Goal: Information Seeking & Learning: Find specific page/section

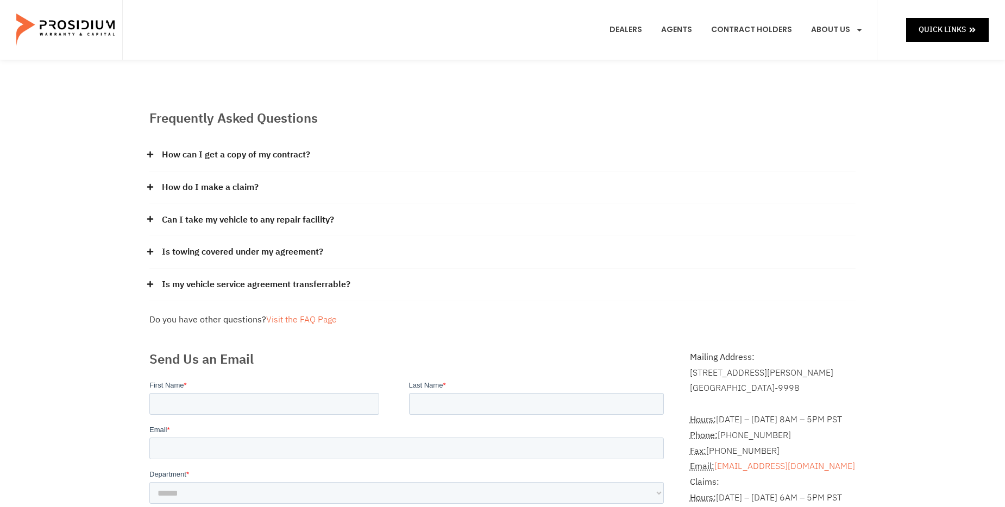
click at [432, 269] on div "Is my vehicle service agreement transferrable?" at bounding box center [502, 285] width 706 height 33
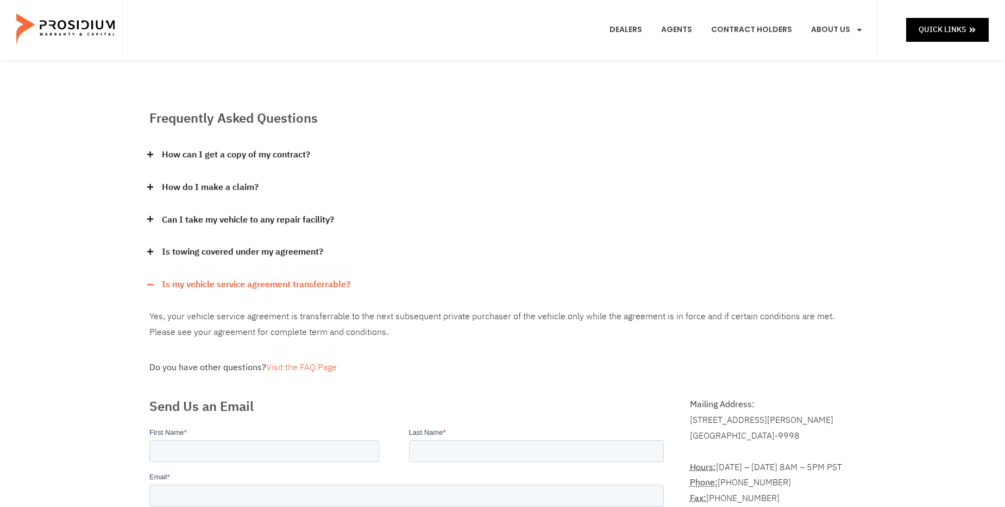
click at [720, 130] on div "Frequently Asked Questions How can I get a copy of my contract? Please contact …" at bounding box center [502, 242] width 717 height 278
click at [869, 172] on div "Frequently Asked Questions How can I get a copy of my contract? Please contact …" at bounding box center [502, 432] width 1005 height 745
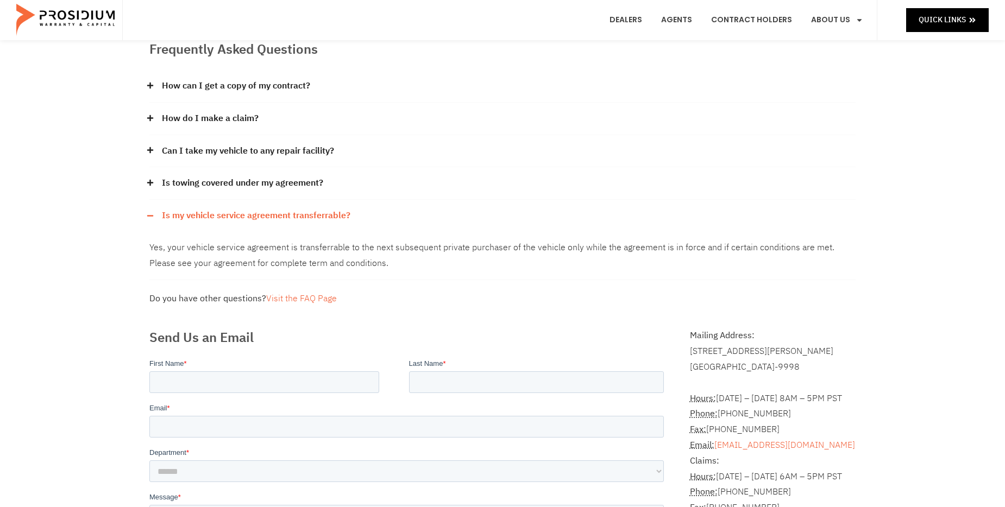
scroll to position [163, 0]
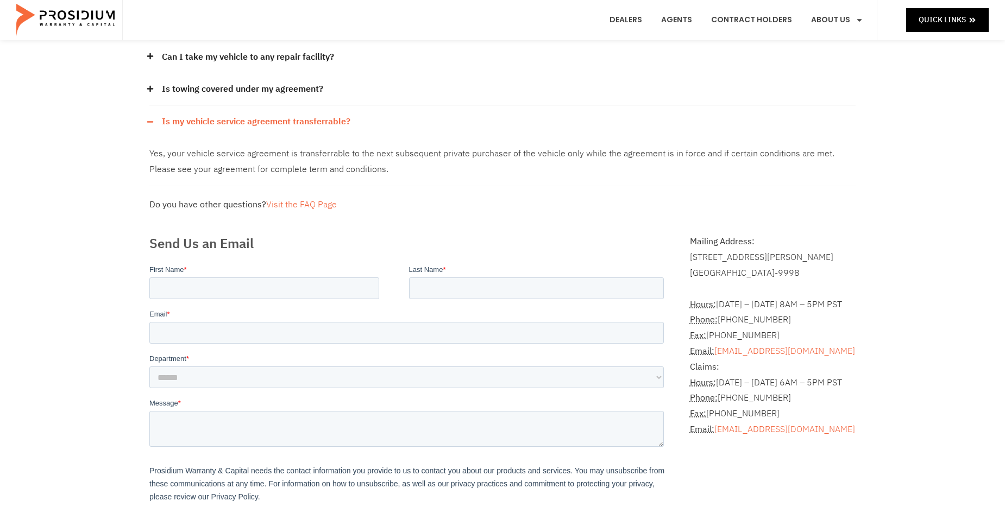
click at [169, 311] on span "*" at bounding box center [168, 314] width 3 height 8
click at [169, 322] on input "Email *" at bounding box center [406, 333] width 514 height 22
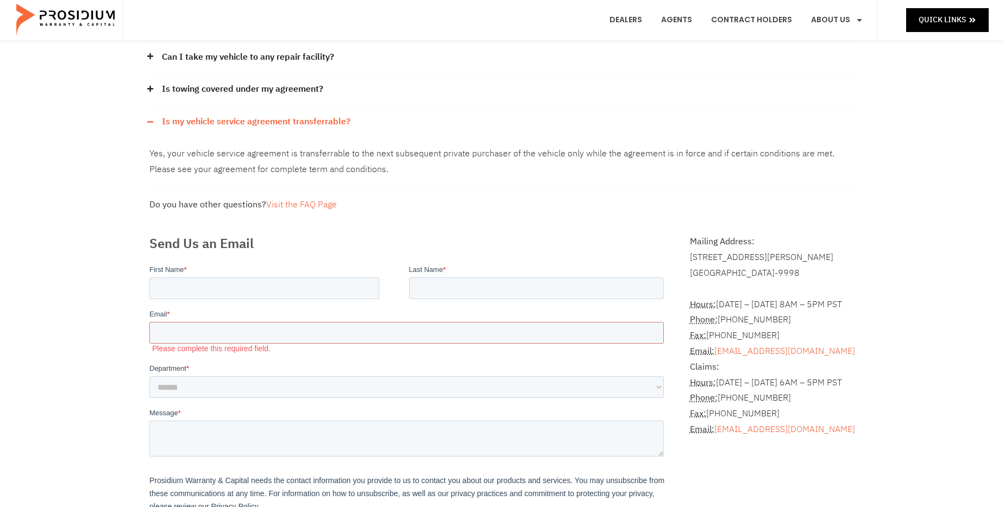
click at [32, 147] on div "Frequently Asked Questions How can I get a copy of my contract? Please contact …" at bounding box center [502, 274] width 1005 height 754
click at [273, 334] on input "Email *" at bounding box center [406, 333] width 514 height 22
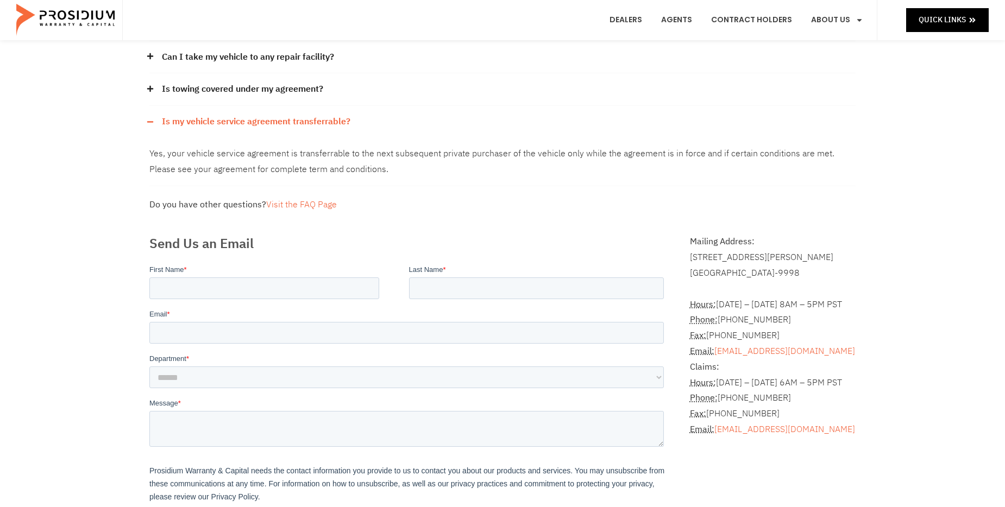
drag, startPoint x: 37, startPoint y: 136, endPoint x: 0, endPoint y: 77, distance: 69.6
click at [36, 129] on div "Frequently Asked Questions How can I get a copy of my contract? Please contact …" at bounding box center [502, 269] width 1005 height 745
